Goal: Task Accomplishment & Management: Complete application form

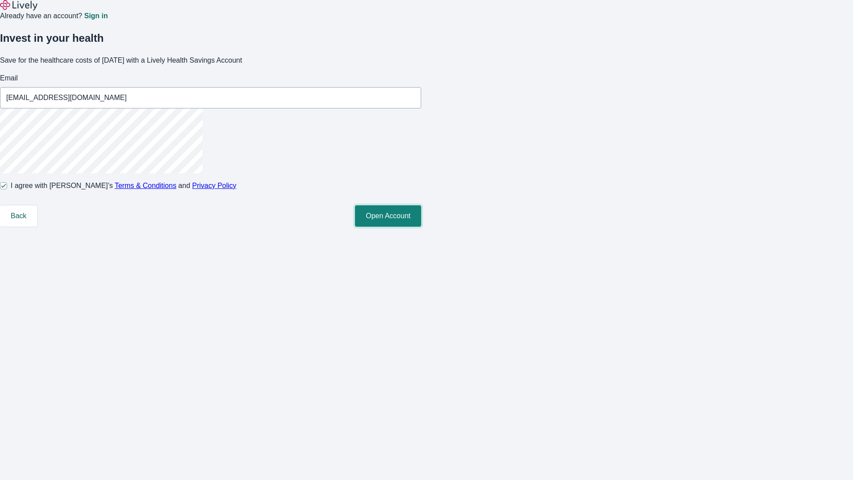
click at [421, 227] on button "Open Account" at bounding box center [388, 215] width 66 height 21
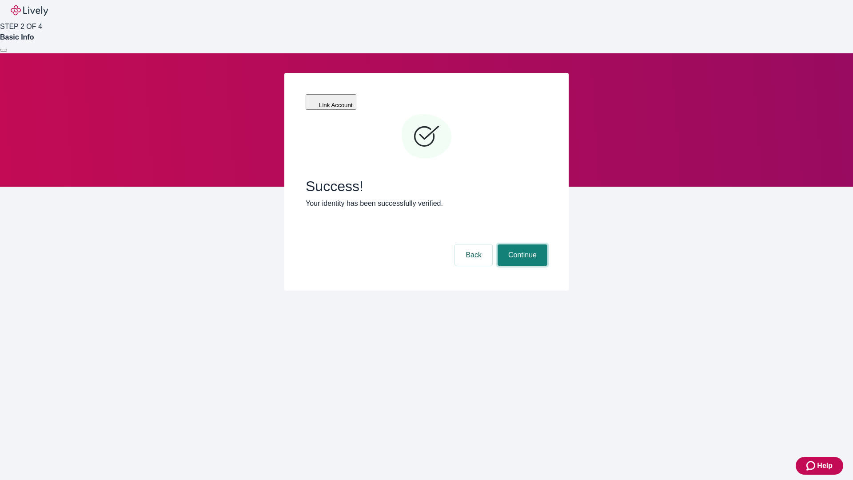
click at [521, 244] on button "Continue" at bounding box center [523, 254] width 50 height 21
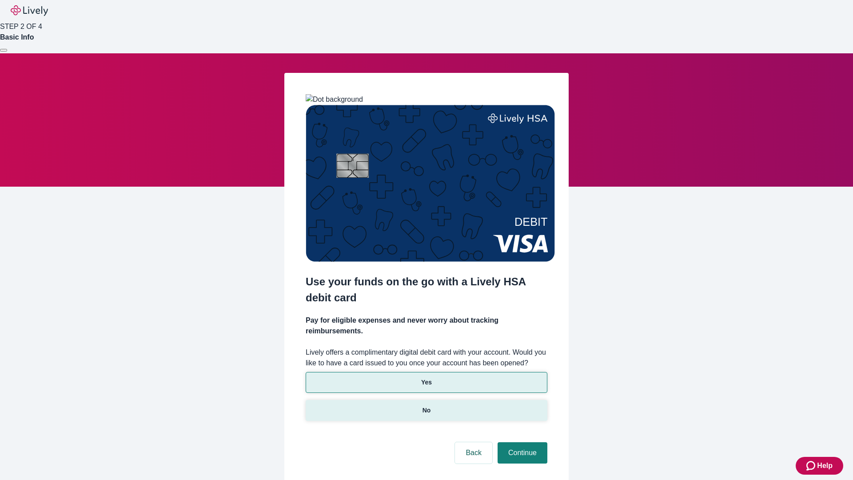
click at [426, 406] on p "No" at bounding box center [427, 410] width 8 height 9
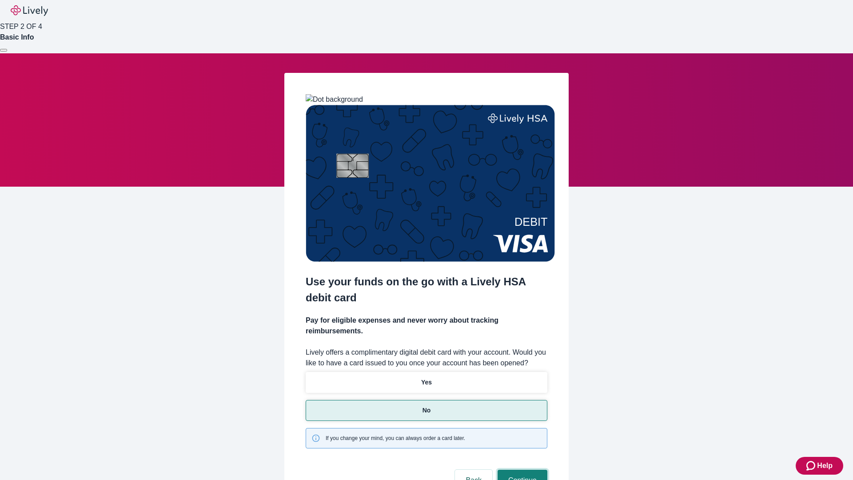
click at [521, 470] on button "Continue" at bounding box center [523, 480] width 50 height 21
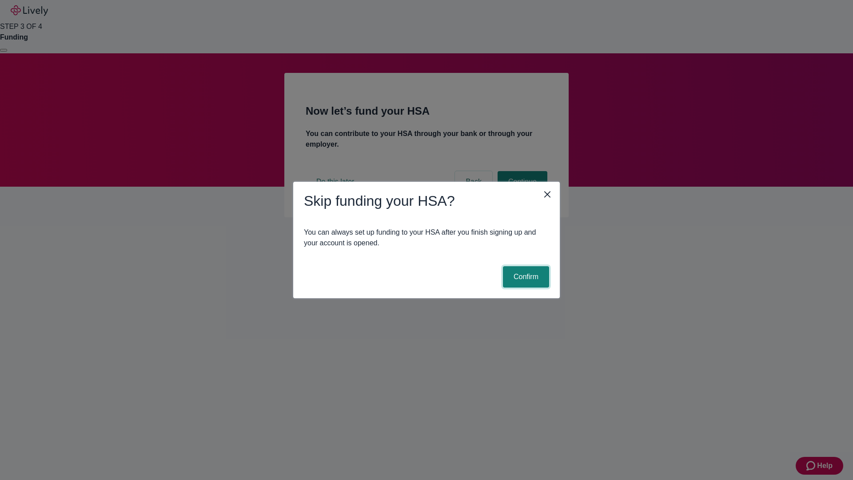
click at [525, 277] on button "Confirm" at bounding box center [526, 276] width 46 height 21
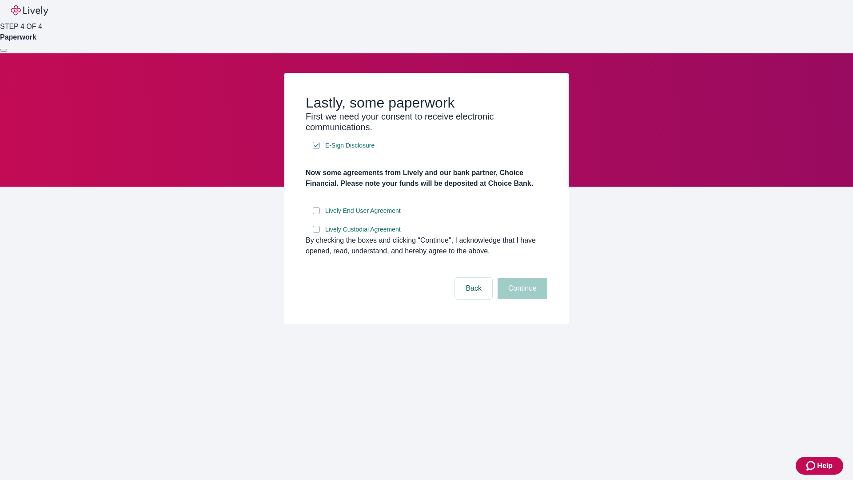
click at [316, 214] on input "Lively End User Agreement" at bounding box center [316, 210] width 7 height 7
checkbox input "true"
click at [316, 233] on input "Lively Custodial Agreement" at bounding box center [316, 229] width 7 height 7
checkbox input "true"
click at [521, 299] on button "Continue" at bounding box center [523, 288] width 50 height 21
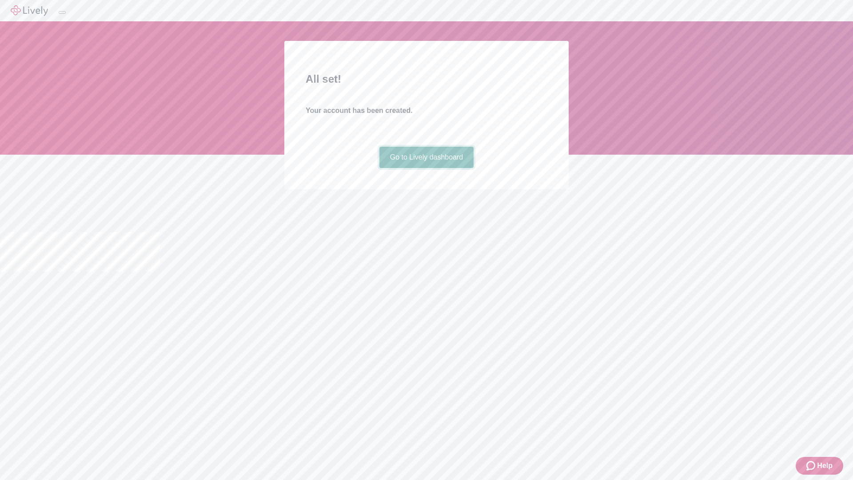
click at [426, 168] on link "Go to Lively dashboard" at bounding box center [427, 157] width 95 height 21
